Goal: Information Seeking & Learning: Check status

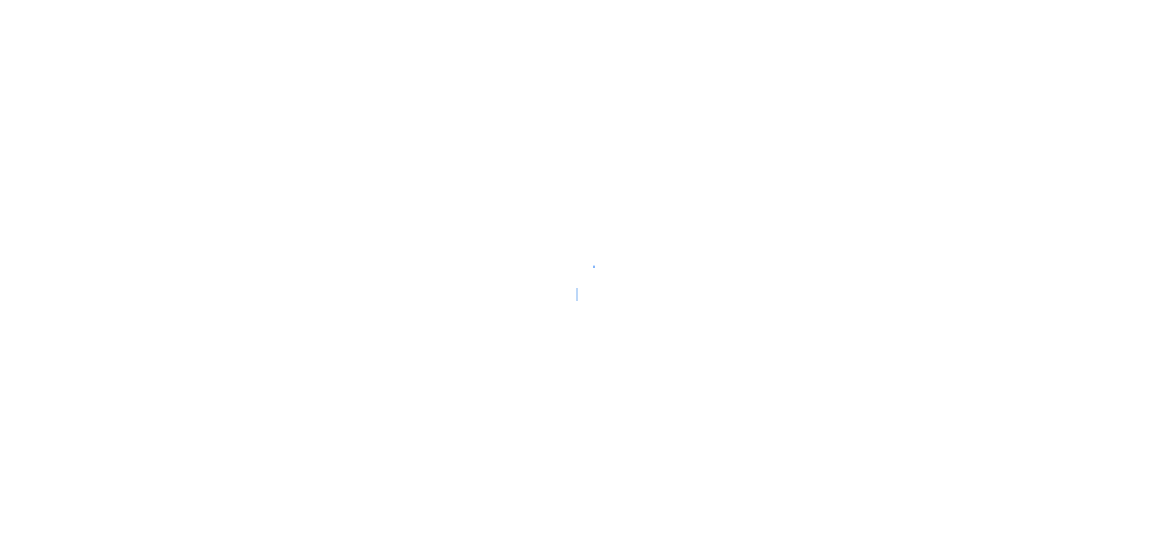
click at [705, 256] on div at bounding box center [577, 273] width 1154 height 546
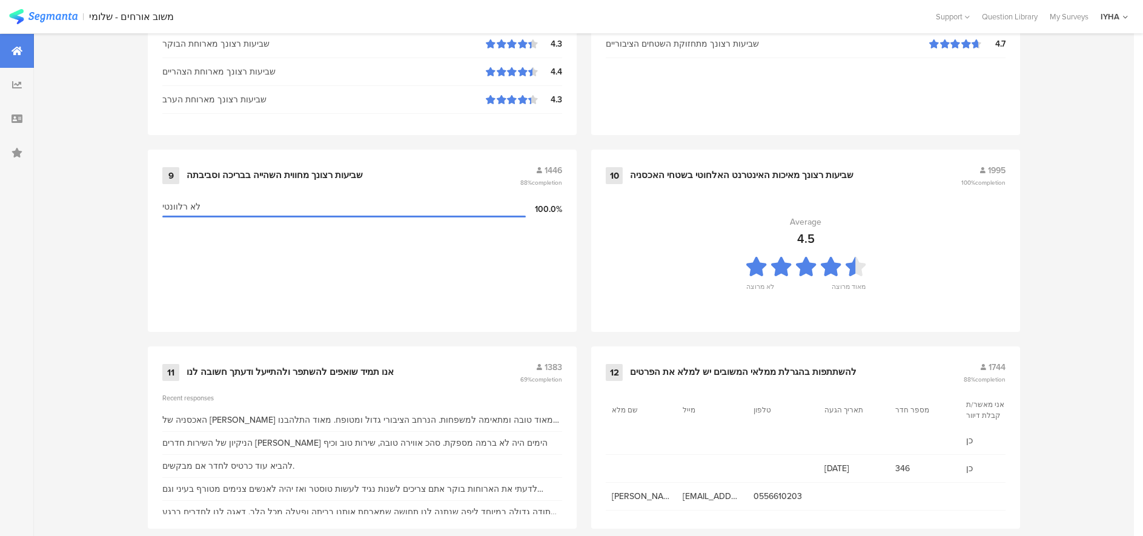
scroll to position [1241, 0]
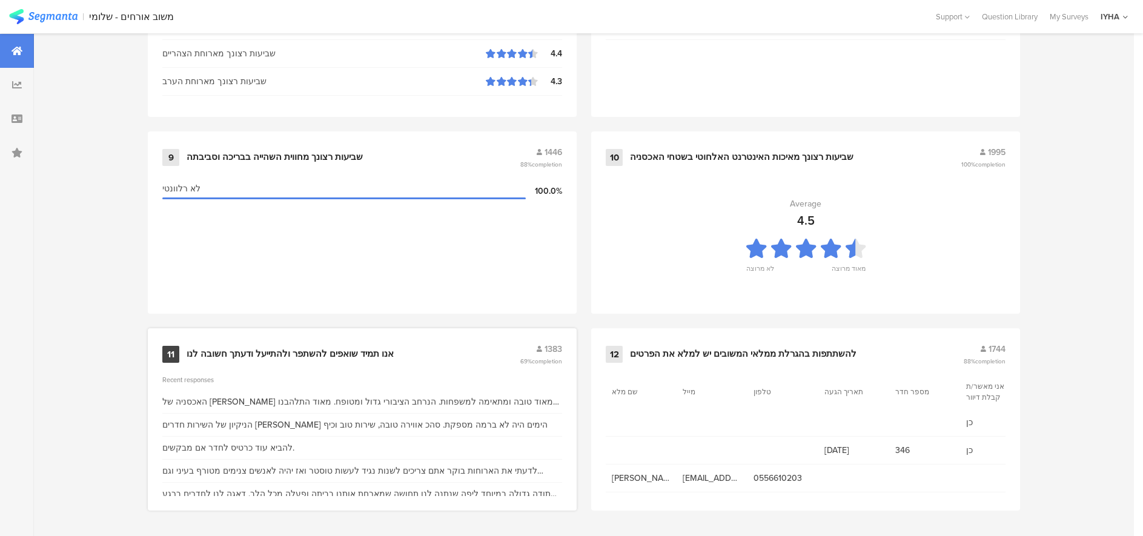
click at [225, 354] on div "אנו תמיד שואפים להשתפר ולהתייעל ודעתך חשובה לנו" at bounding box center [290, 354] width 207 height 12
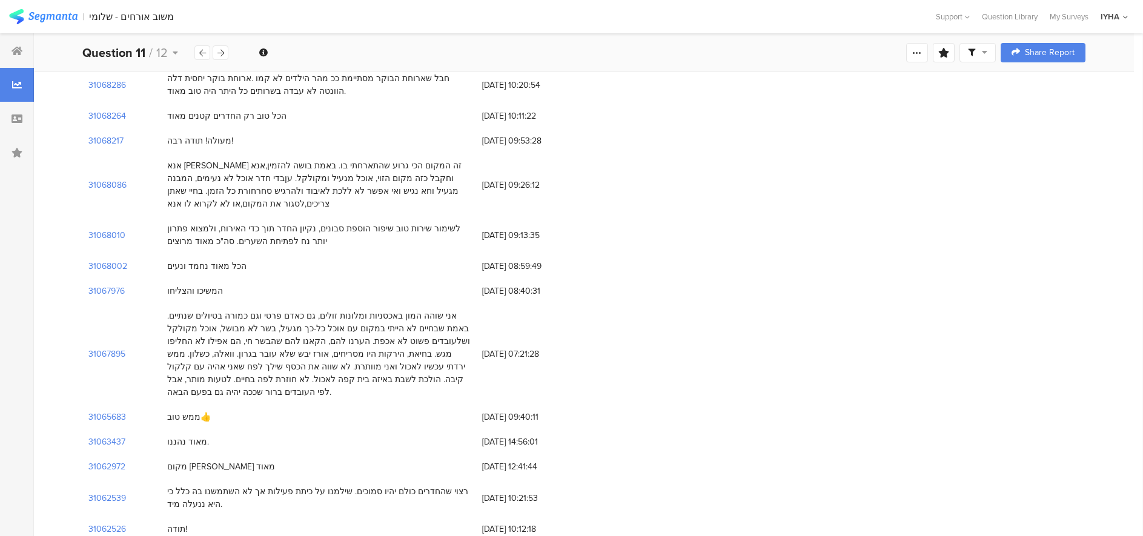
scroll to position [394, 0]
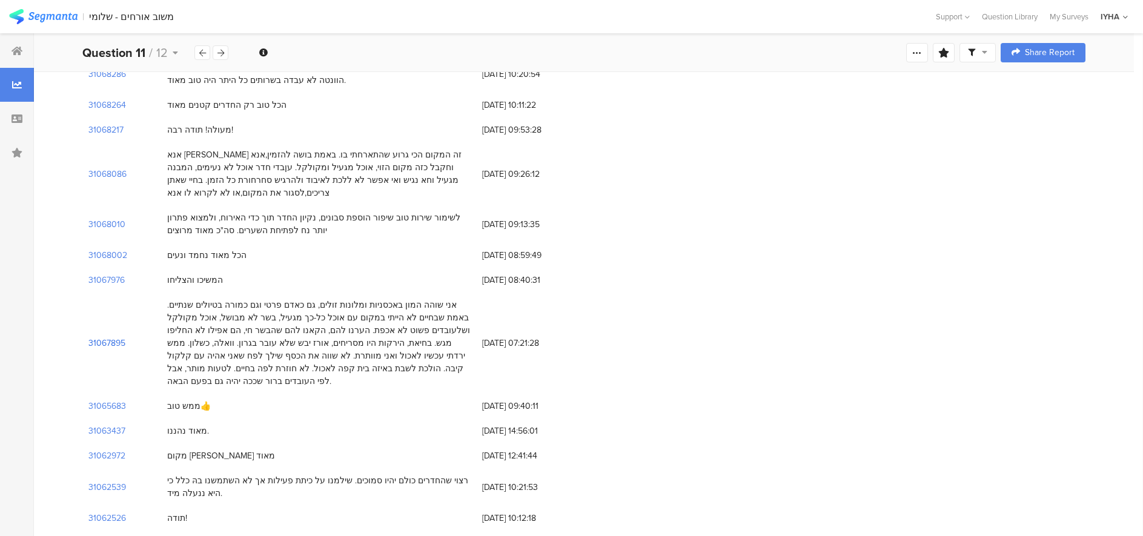
click at [110, 337] on section "31067895" at bounding box center [106, 343] width 37 height 13
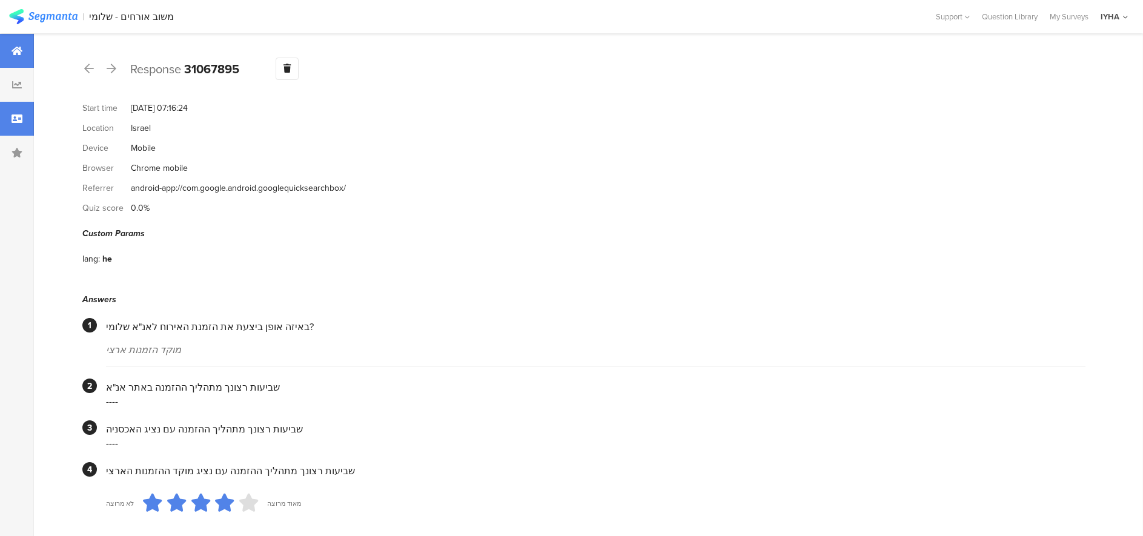
click at [15, 51] on icon at bounding box center [17, 51] width 11 height 10
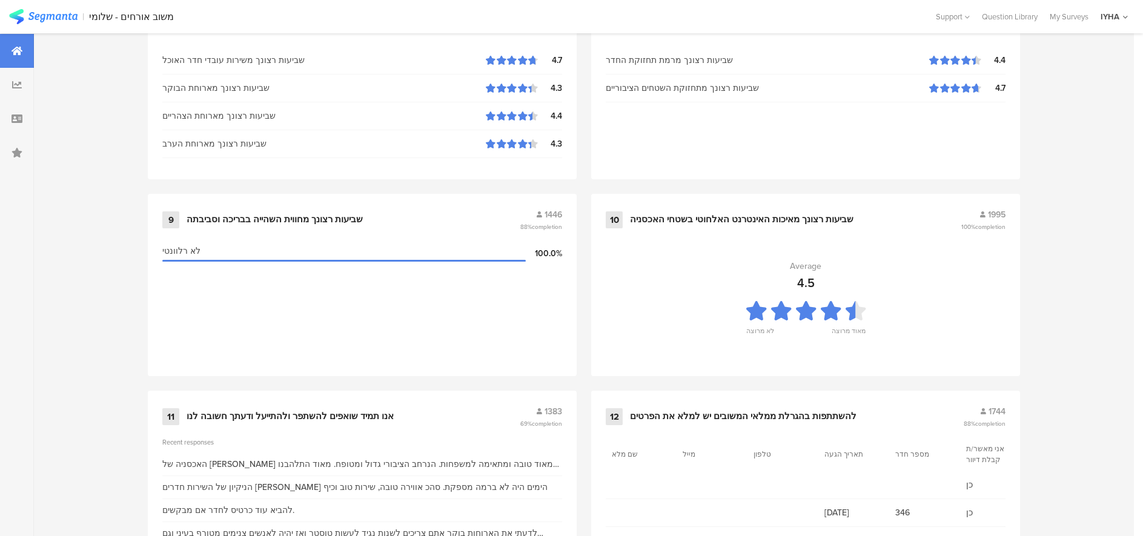
scroll to position [1241, 0]
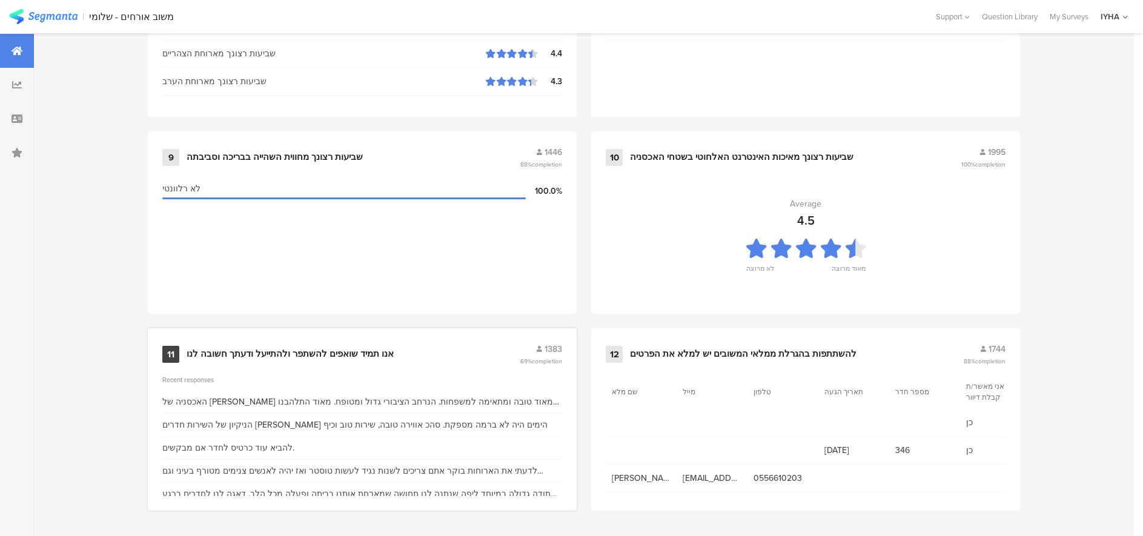
click at [277, 350] on div "אנו תמיד שואפים להשתפר ולהתייעל ודעתך חשובה לנו" at bounding box center [290, 354] width 207 height 12
